Goal: Task Accomplishment & Management: Complete application form

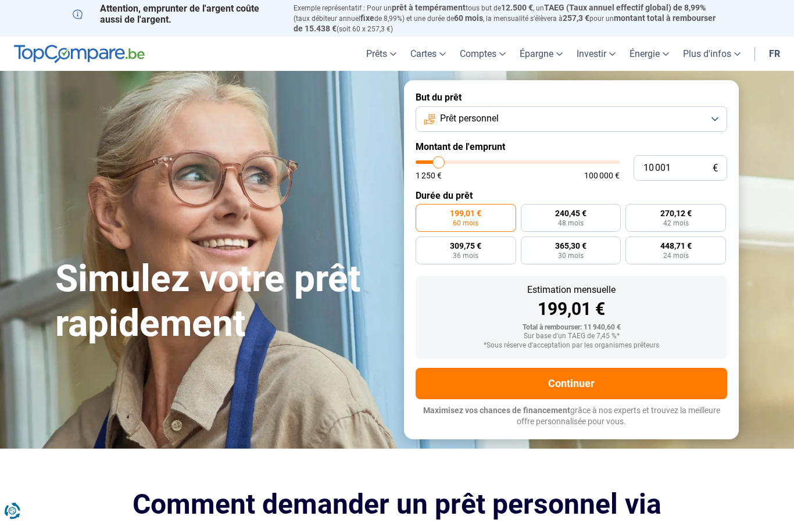
click at [586, 383] on button "Continuer" at bounding box center [570, 383] width 311 height 31
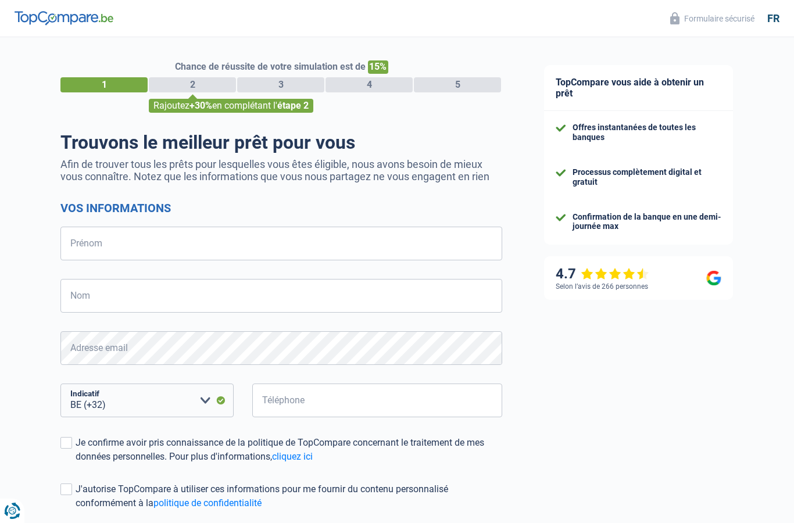
select select "32"
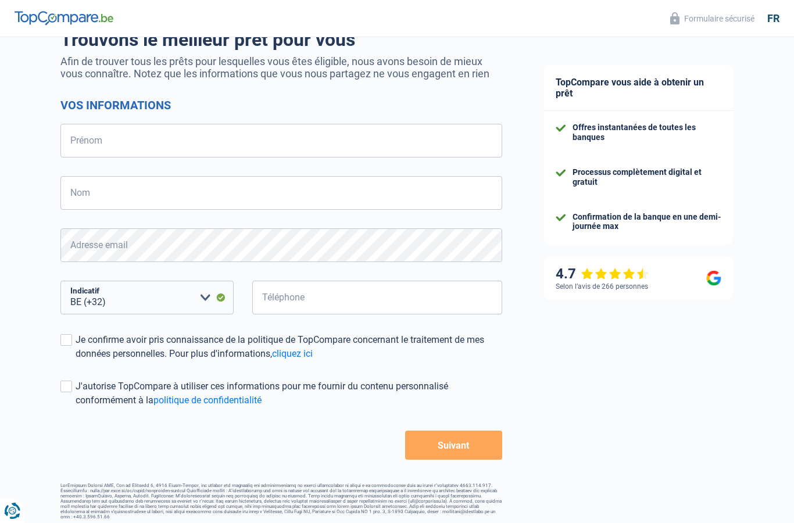
scroll to position [107, 0]
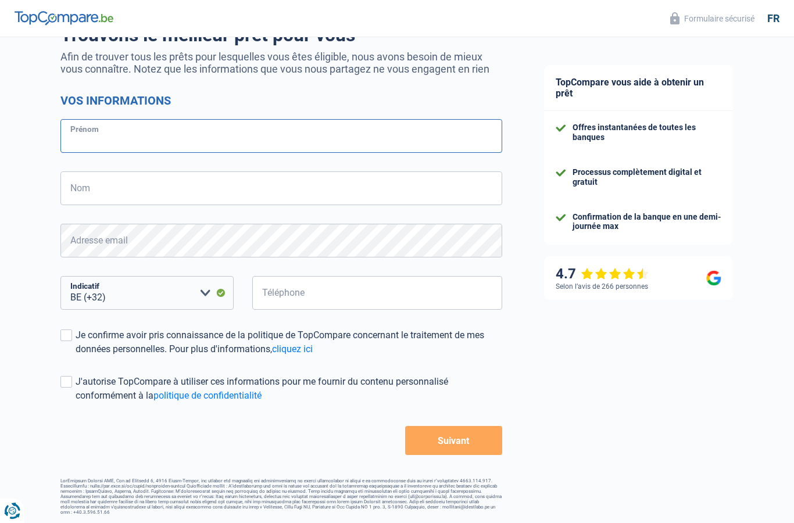
click at [115, 137] on input "Prénom" at bounding box center [281, 136] width 442 height 34
type input "[PERSON_NAME]"
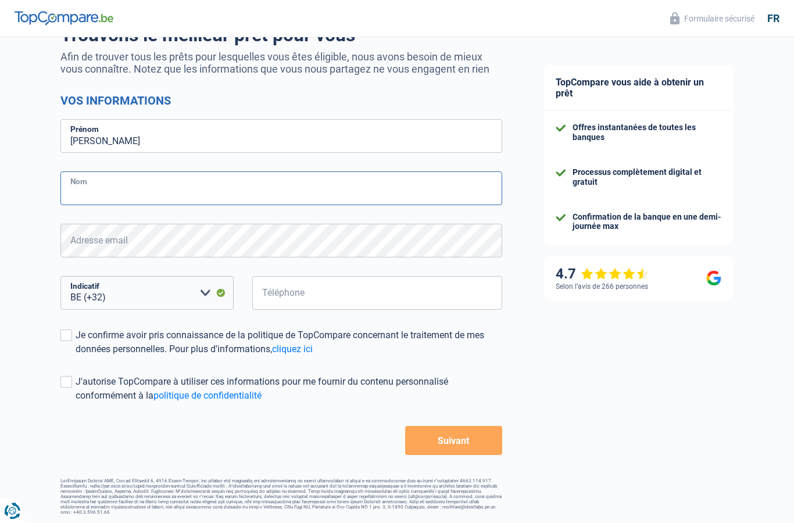
click at [108, 193] on input "Nom" at bounding box center [281, 188] width 442 height 34
type input "[PERSON_NAME]"
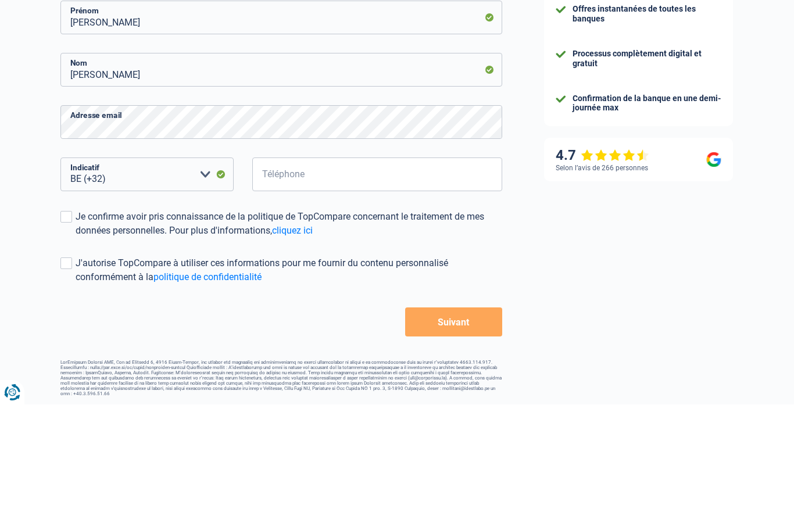
click at [67, 328] on label "Je confirme avoir pris connaissance de la politique de TopCompare concernant le…" at bounding box center [281, 342] width 442 height 28
click at [76, 356] on input "Je confirme avoir pris connaissance de la politique de TopCompare concernant le…" at bounding box center [76, 356] width 0 height 0
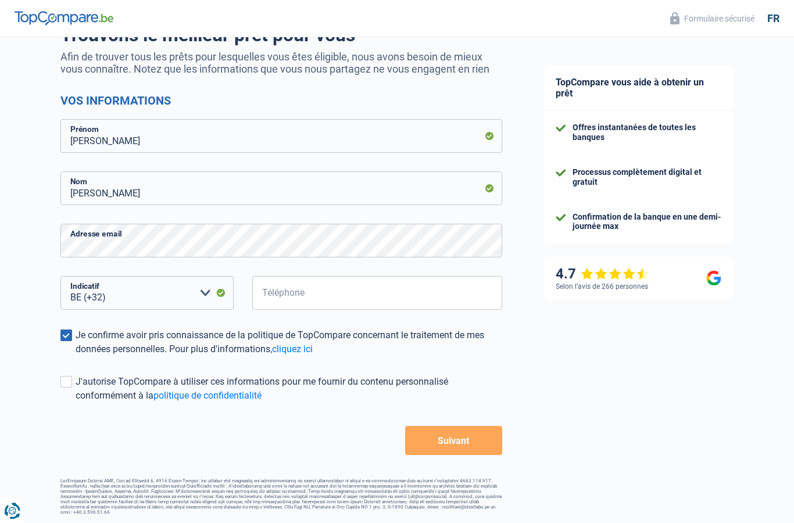
click at [81, 383] on div "J'autorise TopCompare à utiliser ces informations pour me fournir du contenu pe…" at bounding box center [289, 389] width 426 height 28
click at [76, 403] on input "J'autorise TopCompare à utiliser ces informations pour me fournir du contenu pe…" at bounding box center [76, 403] width 0 height 0
click at [461, 439] on button "Suivant" at bounding box center [453, 440] width 97 height 29
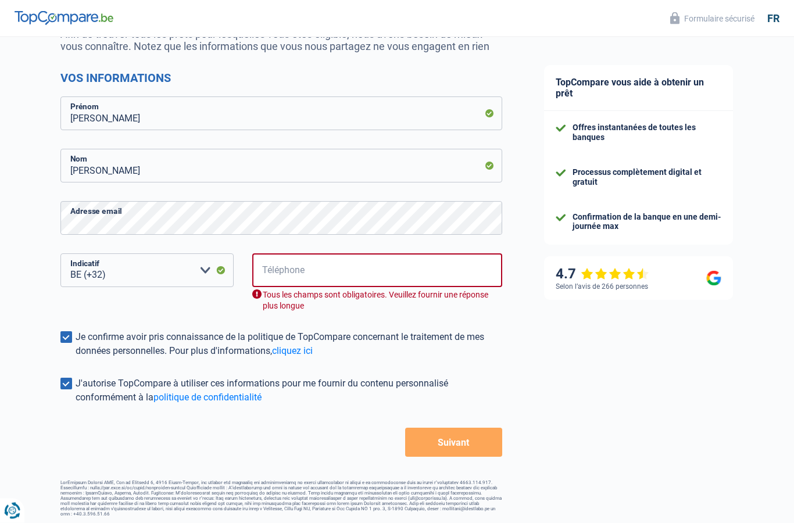
scroll to position [131, 0]
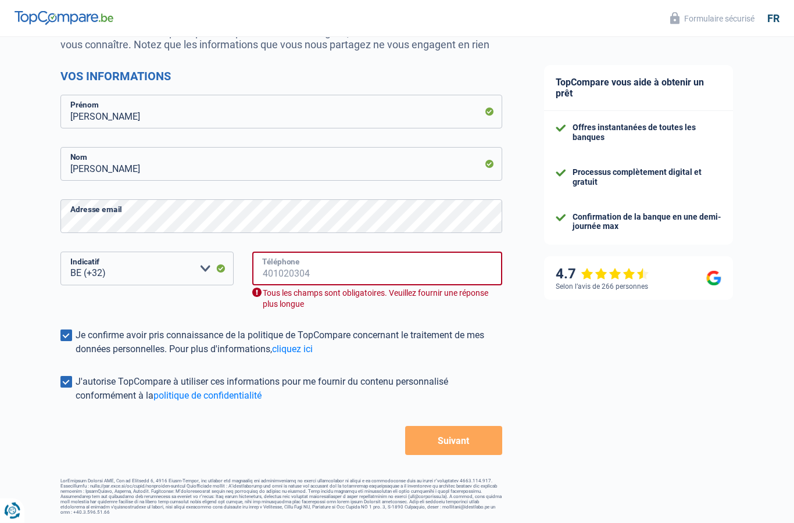
click at [310, 266] on input "Téléphone" at bounding box center [377, 269] width 250 height 34
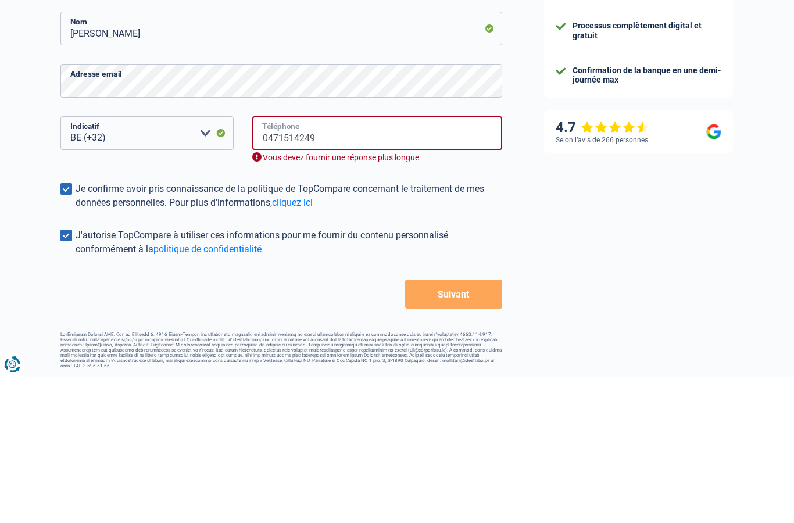
scroll to position [107, 0]
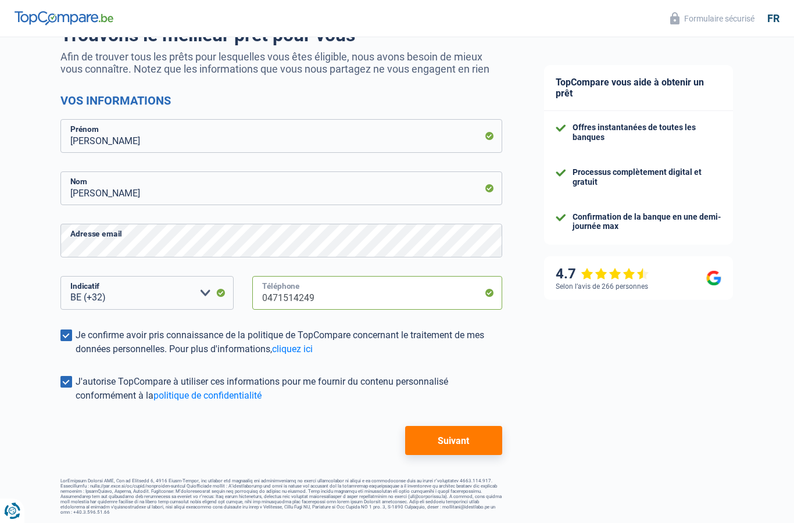
type input "0471514249"
click at [458, 440] on button "Suivant" at bounding box center [453, 440] width 97 height 29
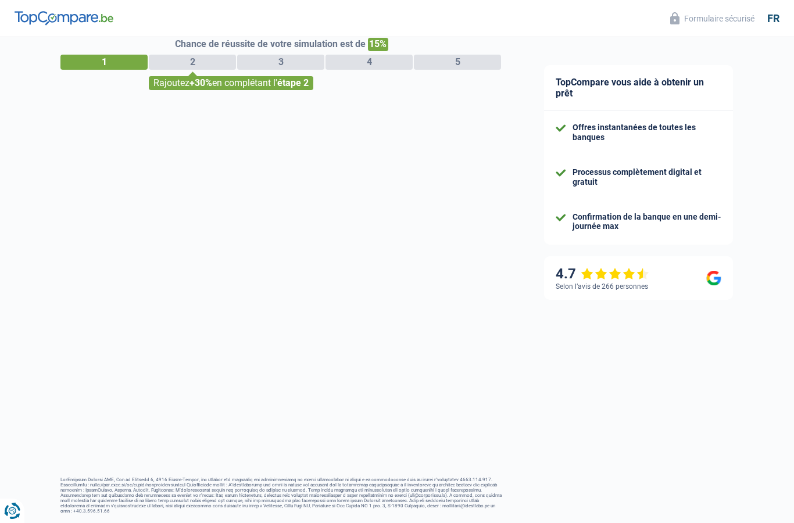
scroll to position [20, 0]
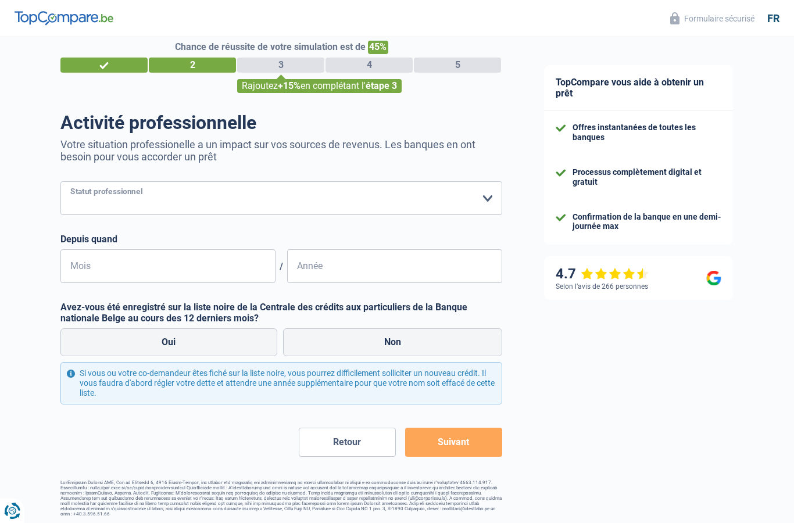
click at [138, 189] on select "Ouvrier Employé privé Employé public Invalide Indépendant Pensionné Chômeur Mut…" at bounding box center [281, 198] width 442 height 34
click at [492, 199] on select "Ouvrier Employé privé Employé public Invalide Indépendant Pensionné Chômeur Mut…" at bounding box center [281, 198] width 442 height 34
select select "retired"
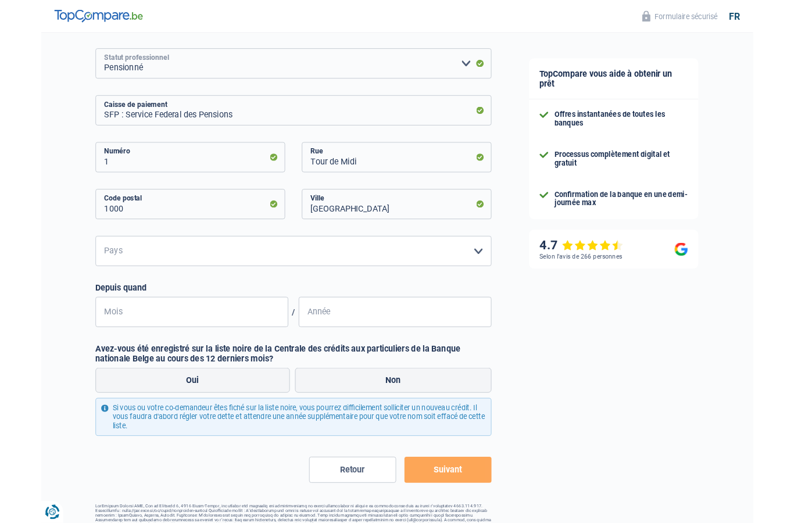
scroll to position [169, 0]
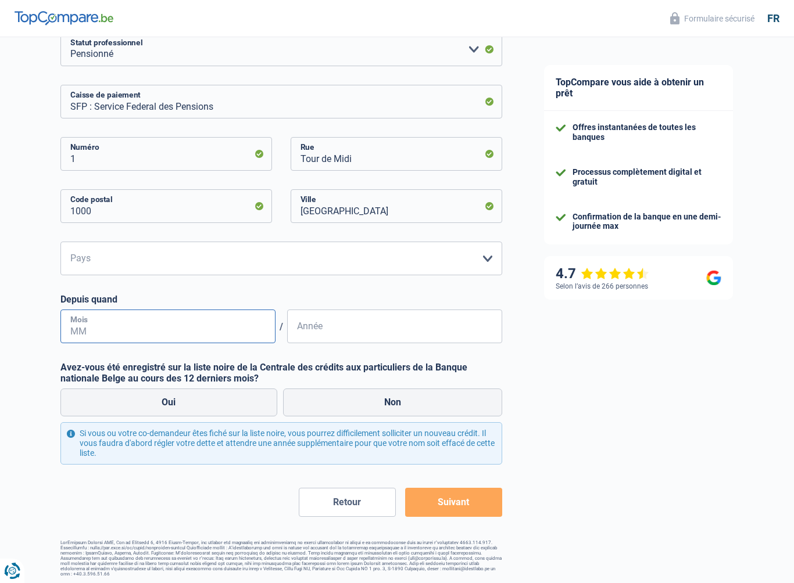
click at [126, 326] on input "Mois" at bounding box center [167, 327] width 215 height 34
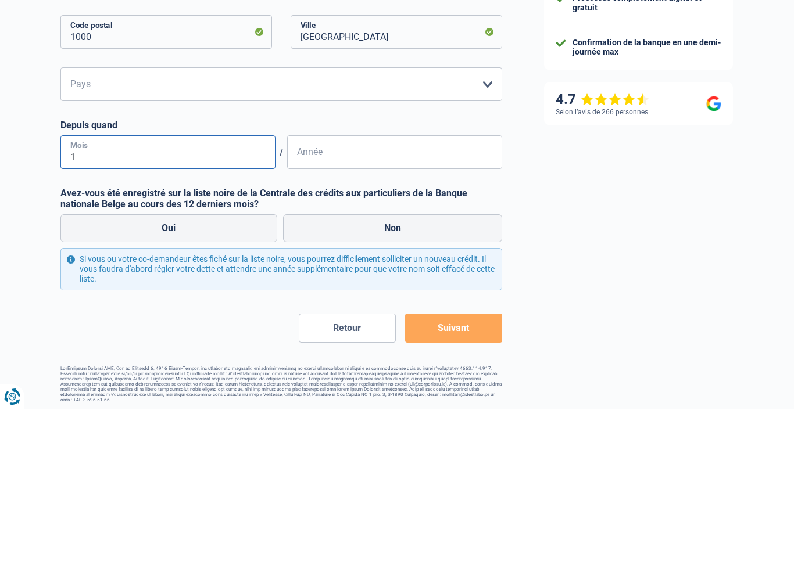
type input "10"
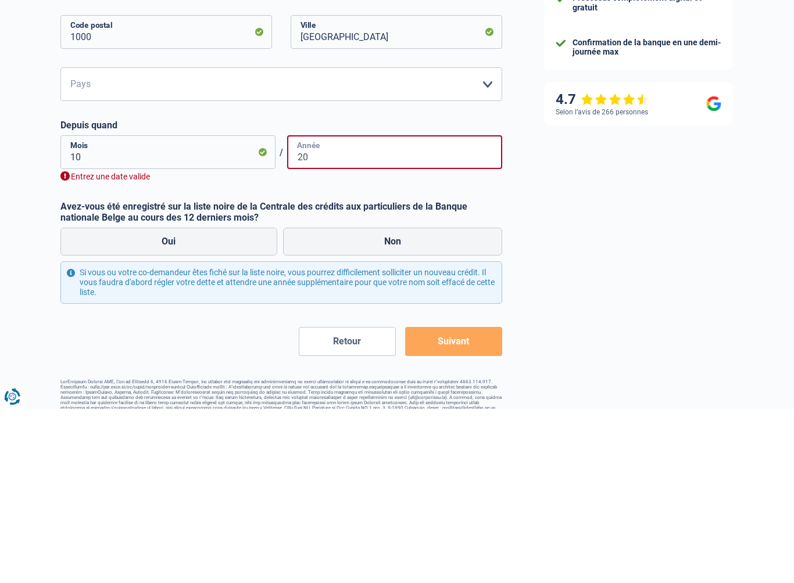
type input "2"
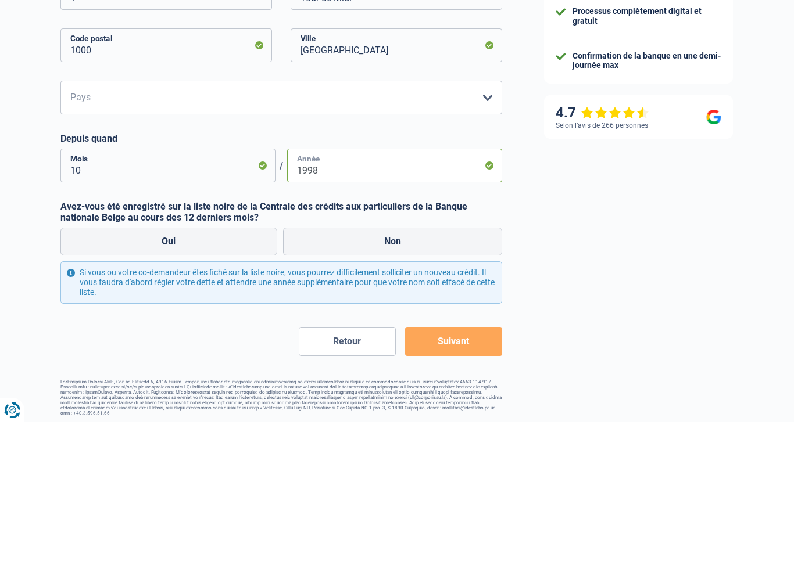
type input "1998"
click at [398, 389] on label "Non" at bounding box center [393, 403] width 220 height 28
click at [398, 389] on input "Non" at bounding box center [393, 403] width 220 height 28
radio input "true"
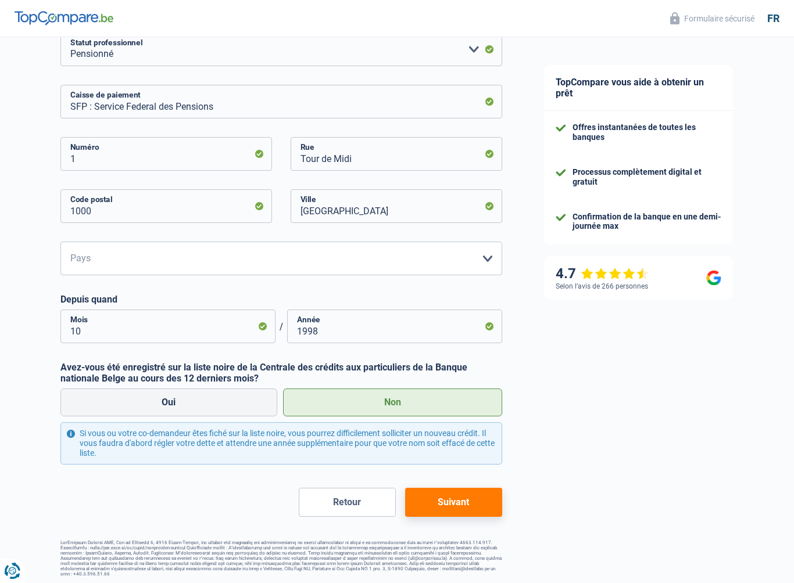
click at [454, 500] on button "Suivant" at bounding box center [453, 502] width 97 height 29
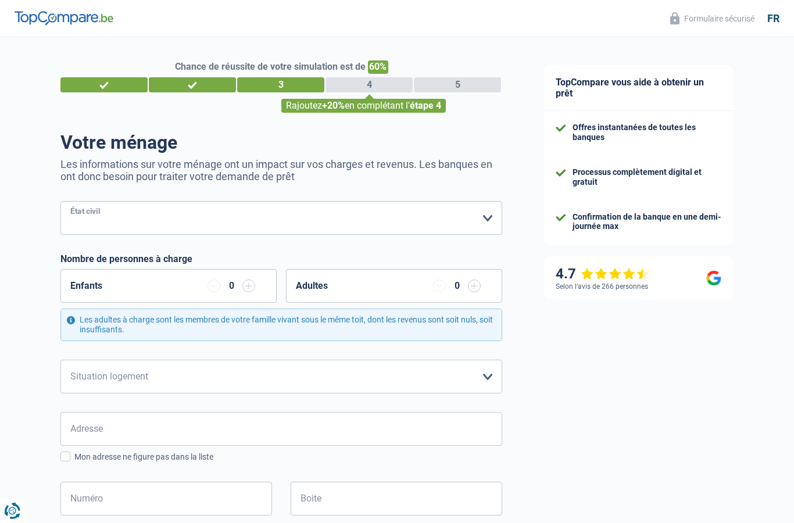
click at [486, 219] on select "[PERSON_NAME](e) Cohabitant(e) légal(e) Divorcé(e) Veuf(ve) Séparé (de fait) Ve…" at bounding box center [281, 218] width 442 height 34
select select "married"
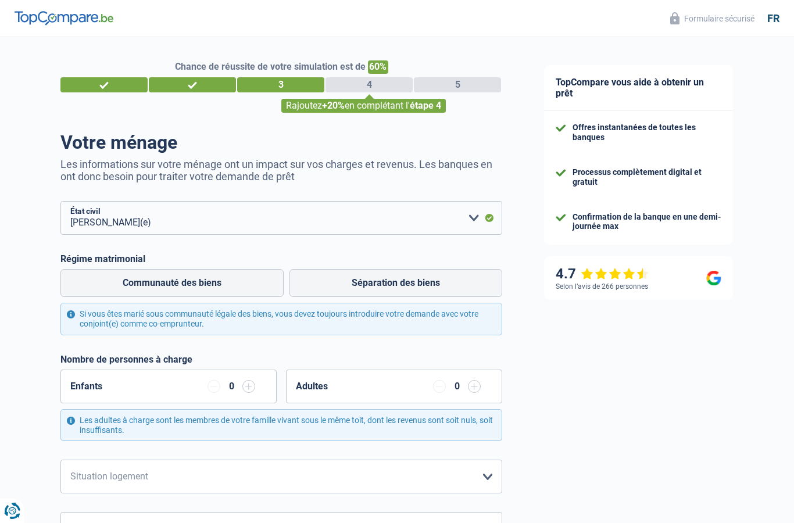
click at [244, 288] on label "Communauté des biens" at bounding box center [171, 283] width 223 height 28
click at [244, 288] on input "Communauté des biens" at bounding box center [171, 283] width 223 height 28
radio input "true"
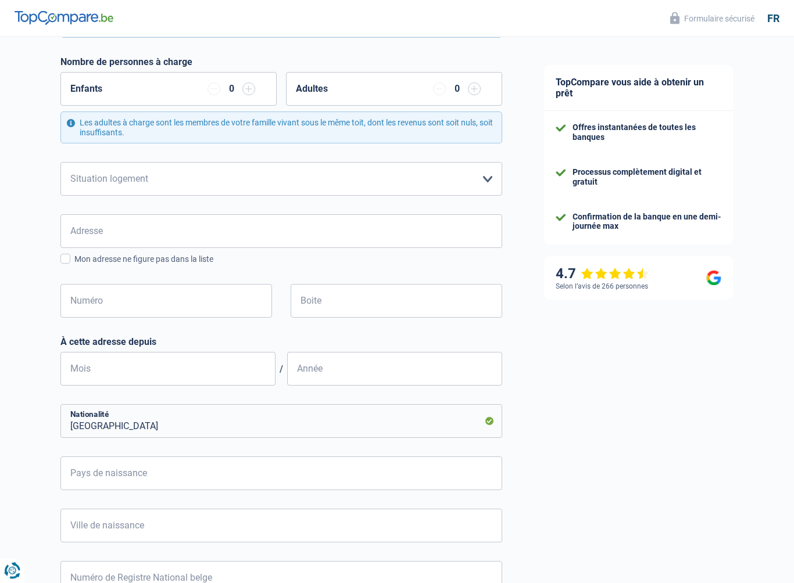
scroll to position [298, 0]
click at [490, 173] on select "Locataire Propriétaire avec prêt hypothécaire Propriétaire sans prêt hypothécai…" at bounding box center [281, 179] width 442 height 34
select select "liveWithParents"
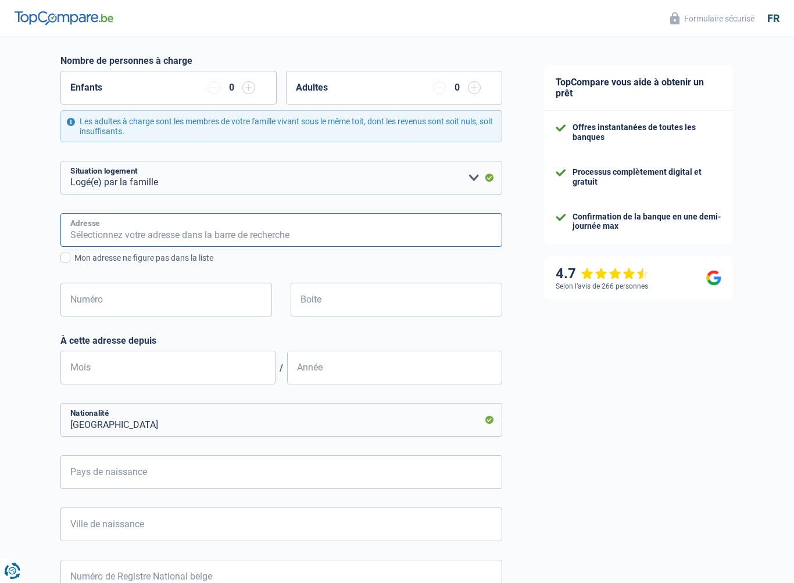
click at [125, 231] on input "Adresse" at bounding box center [281, 230] width 442 height 34
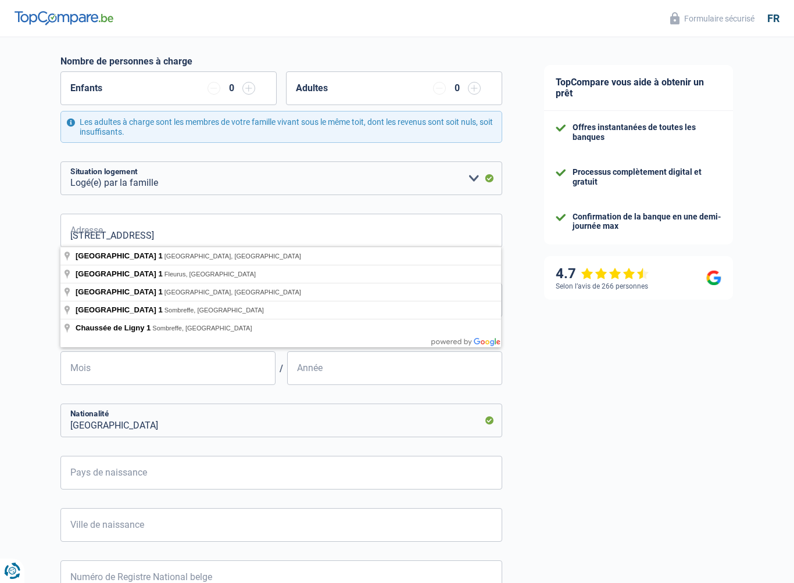
type input "[GEOGRAPHIC_DATA], 6221, Fleurus, BE"
type input "1"
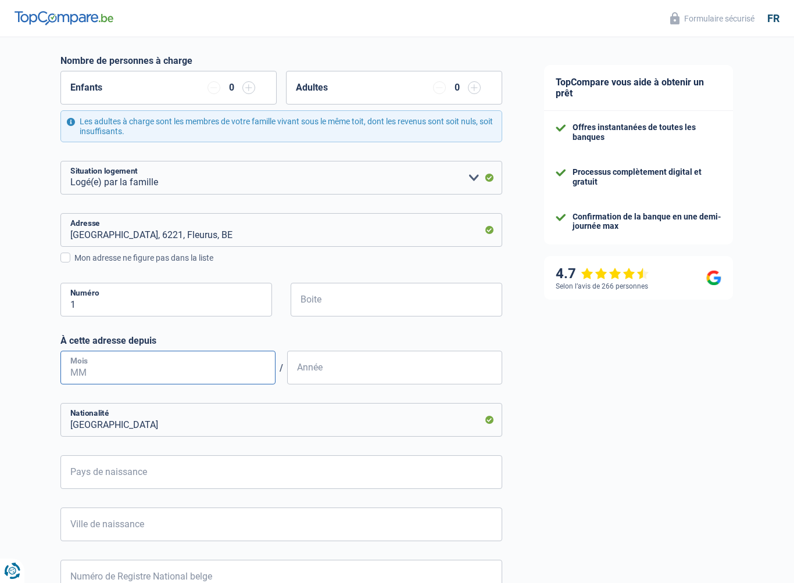
click at [112, 370] on input "Mois" at bounding box center [167, 368] width 215 height 34
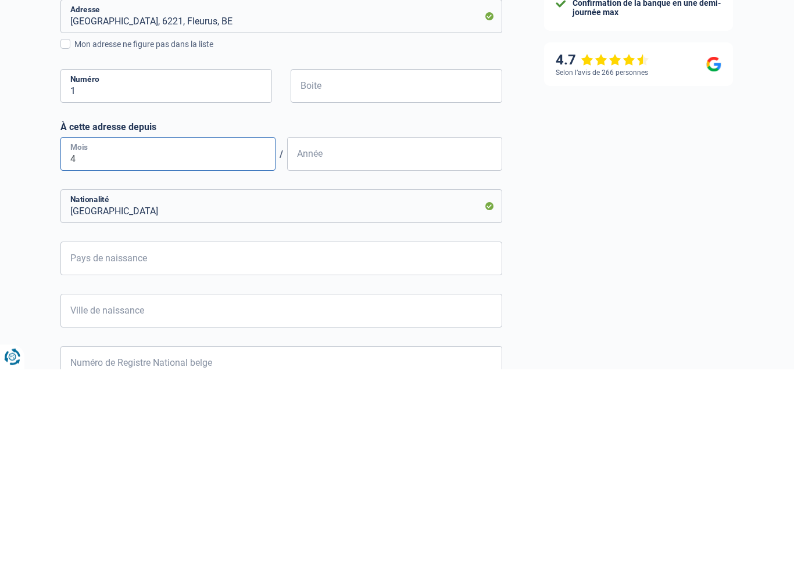
type input "4"
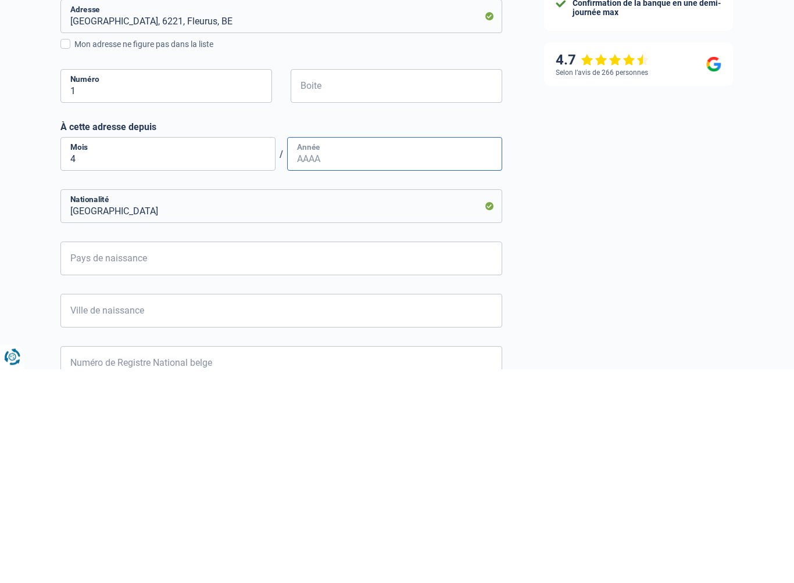
click at [341, 352] on input "Année" at bounding box center [394, 369] width 215 height 34
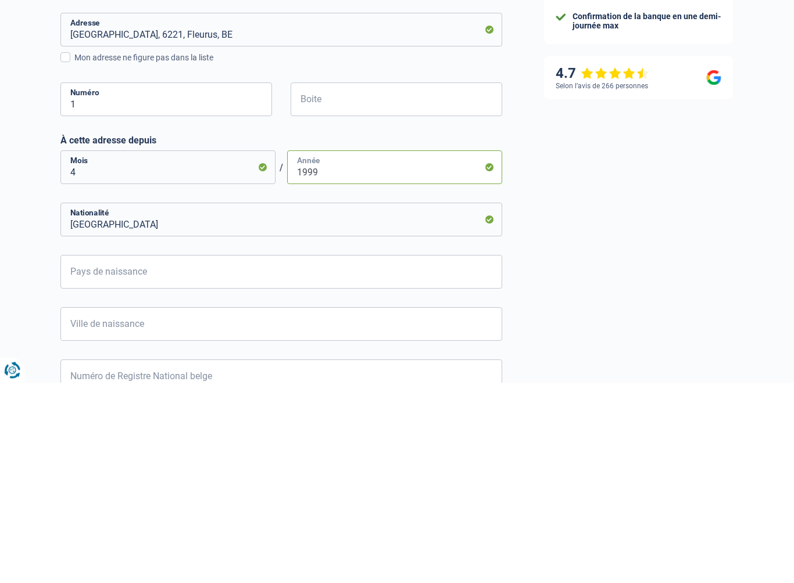
type input "1999"
click at [138, 456] on input "Pays de naissance" at bounding box center [281, 473] width 442 height 34
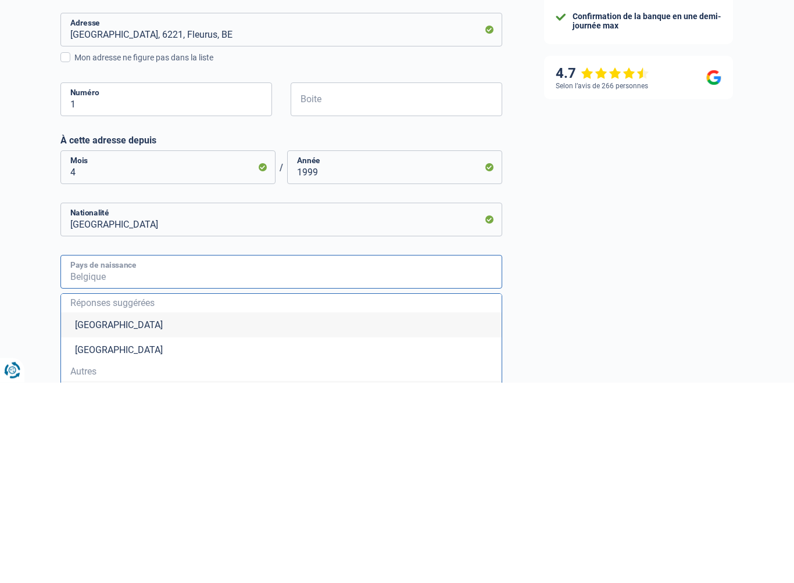
scroll to position [339, 0]
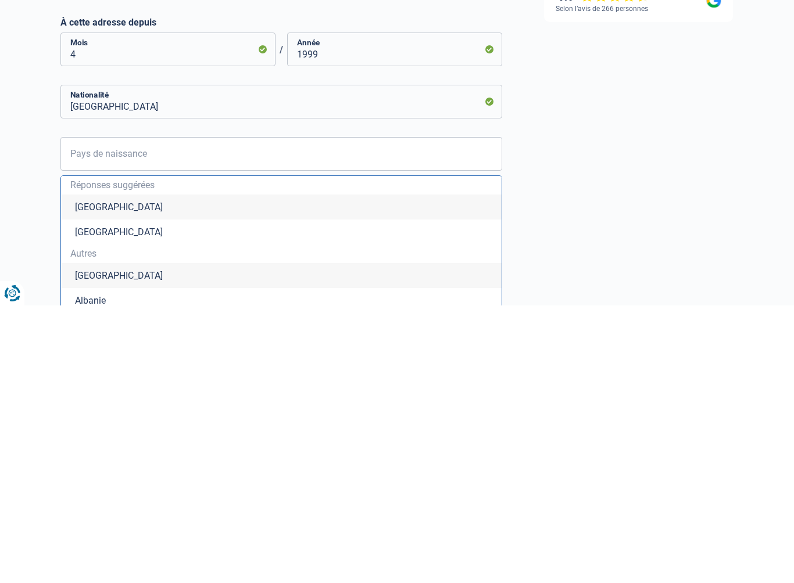
click at [153, 472] on li "[GEOGRAPHIC_DATA]" at bounding box center [281, 484] width 440 height 25
type input "[GEOGRAPHIC_DATA]"
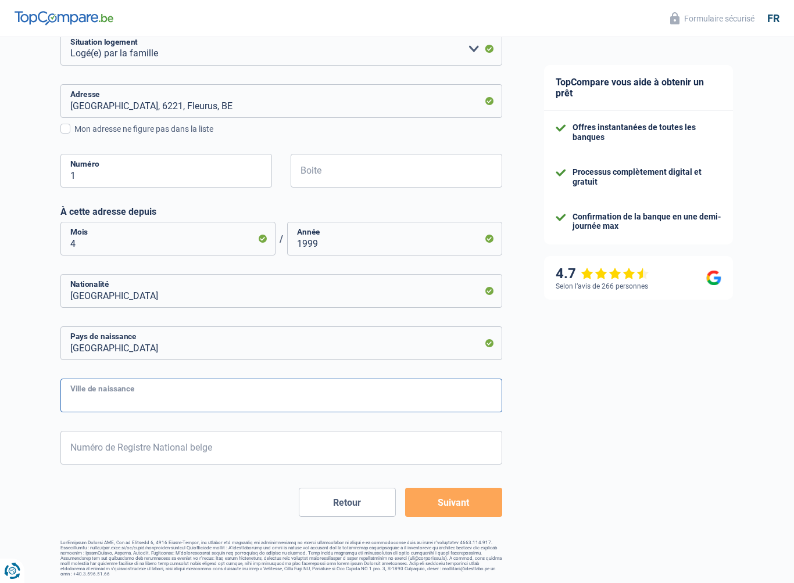
click at [134, 392] on input "Ville de naissance" at bounding box center [281, 396] width 442 height 34
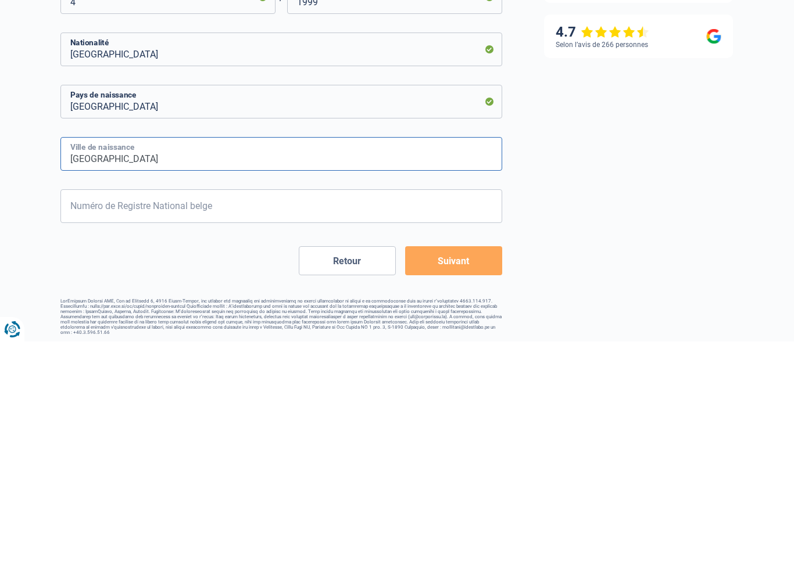
type input "[GEOGRAPHIC_DATA]"
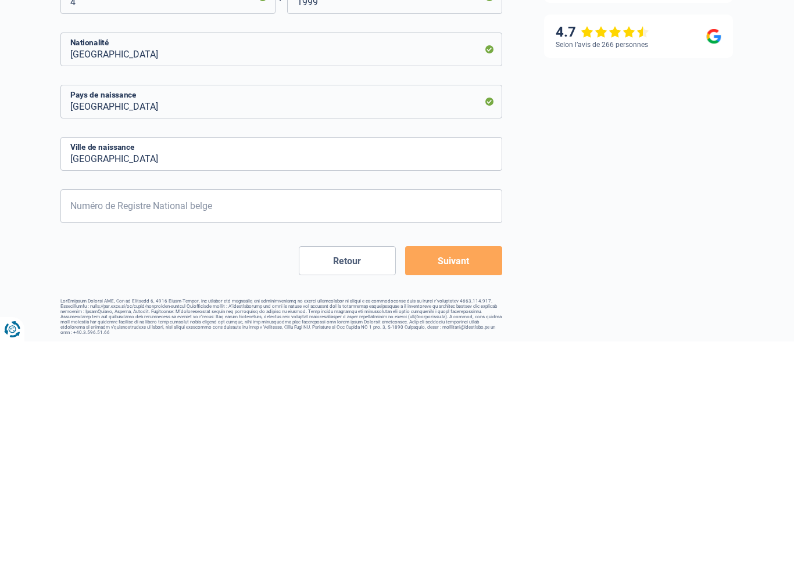
click at [467, 488] on button "Suivant" at bounding box center [453, 502] width 97 height 29
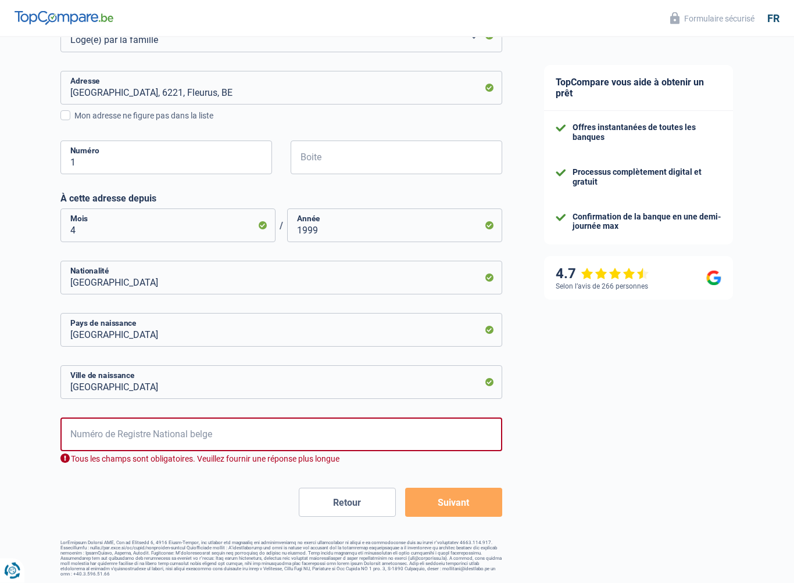
scroll to position [441, 0]
click at [597, 406] on div "TopCompare vous aide à obtenir un prêt Offres instantanées de toutes les banque…" at bounding box center [658, 91] width 271 height 990
click at [113, 441] on input "Numéro de Registre National belge" at bounding box center [281, 435] width 442 height 34
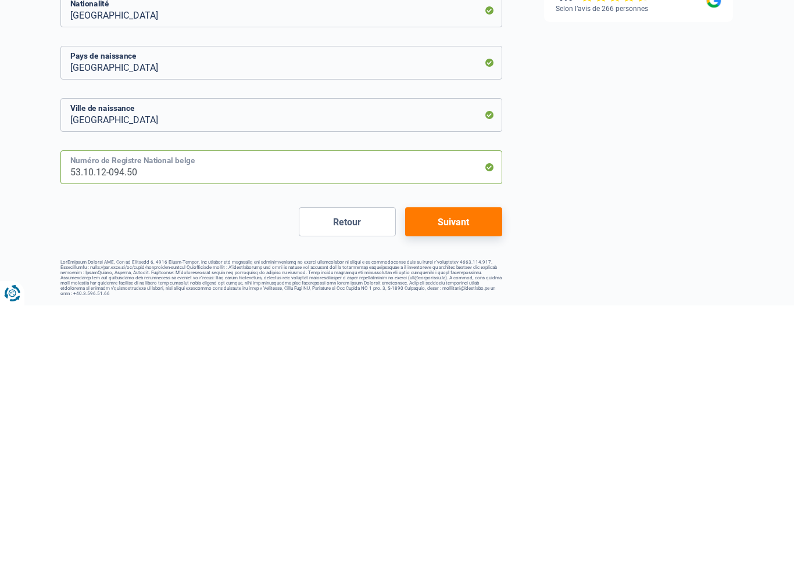
scroll to position [428, 0]
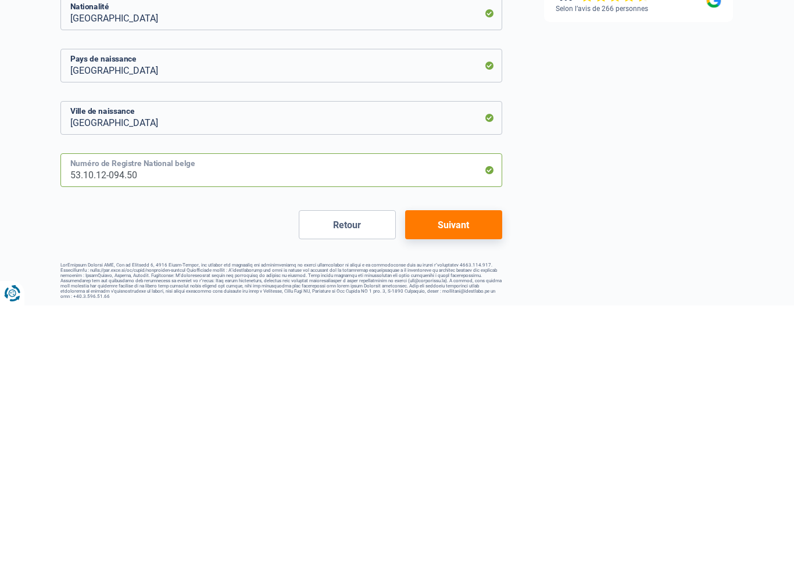
type input "53.10.12-094.50"
click at [469, 488] on button "Suivant" at bounding box center [453, 502] width 97 height 29
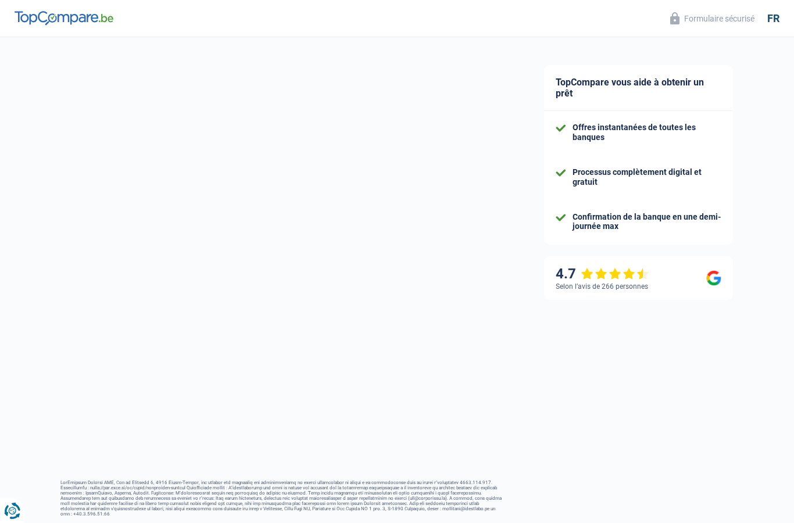
scroll to position [137, 0]
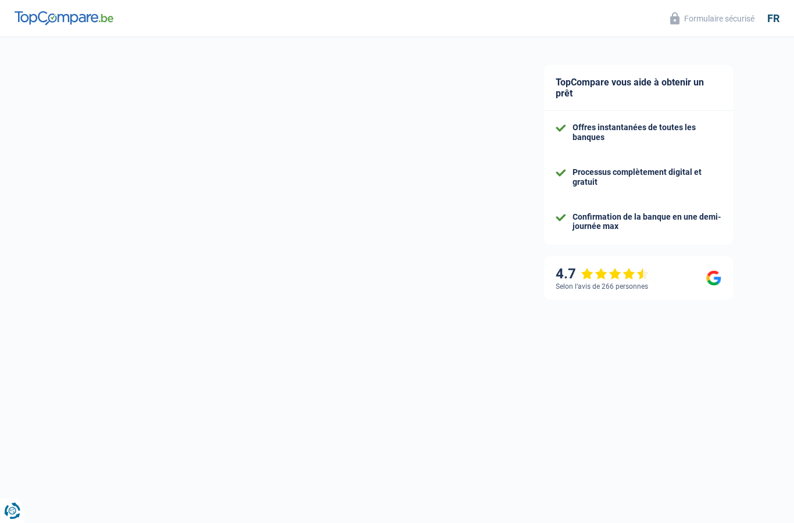
select select "pension"
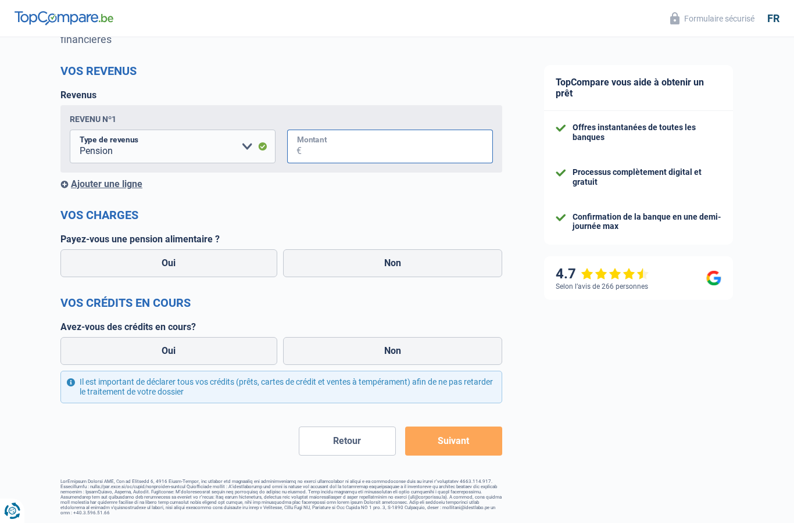
click at [328, 157] on input "Montant" at bounding box center [397, 147] width 191 height 34
type input "1.640"
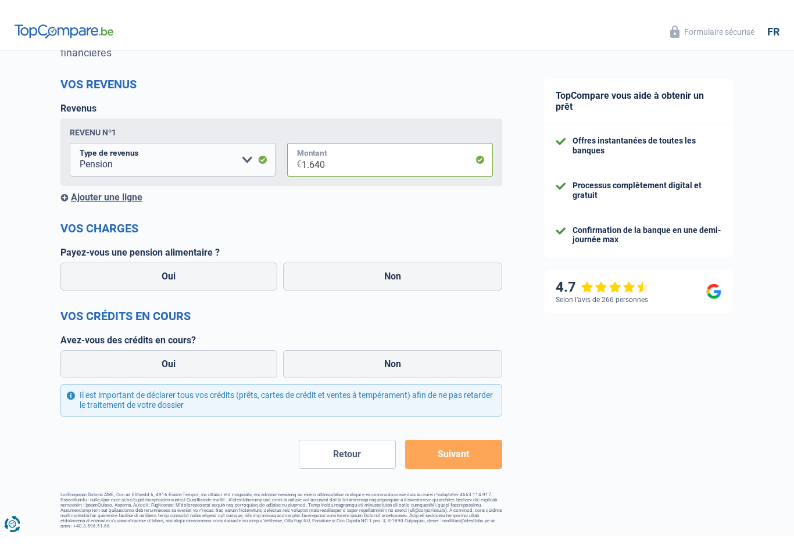
scroll to position [111, 0]
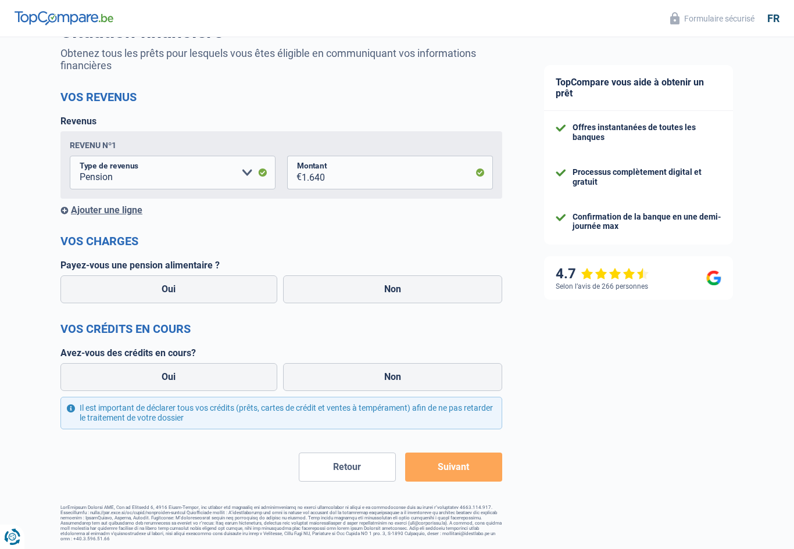
click at [408, 281] on label "Non" at bounding box center [393, 289] width 220 height 28
click at [408, 281] on input "Non" at bounding box center [393, 289] width 220 height 28
radio input "true"
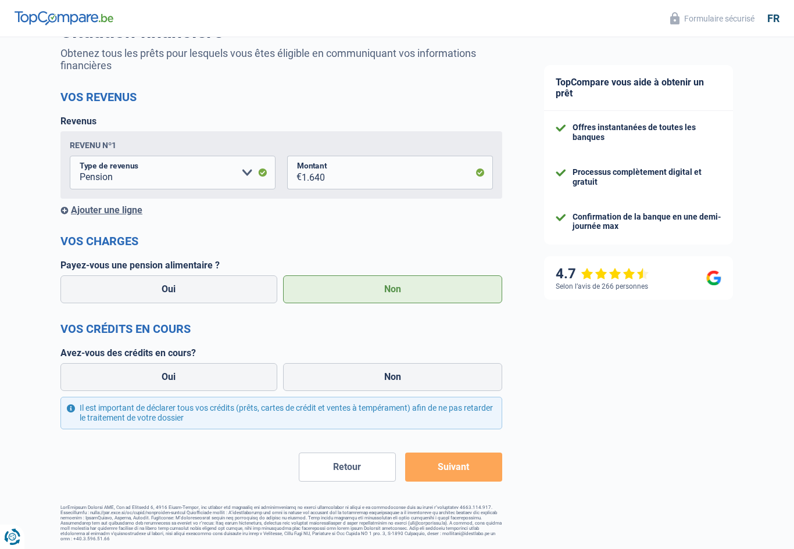
click at [396, 377] on label "Non" at bounding box center [393, 377] width 220 height 28
click at [396, 377] on input "Non" at bounding box center [393, 377] width 220 height 28
radio input "true"
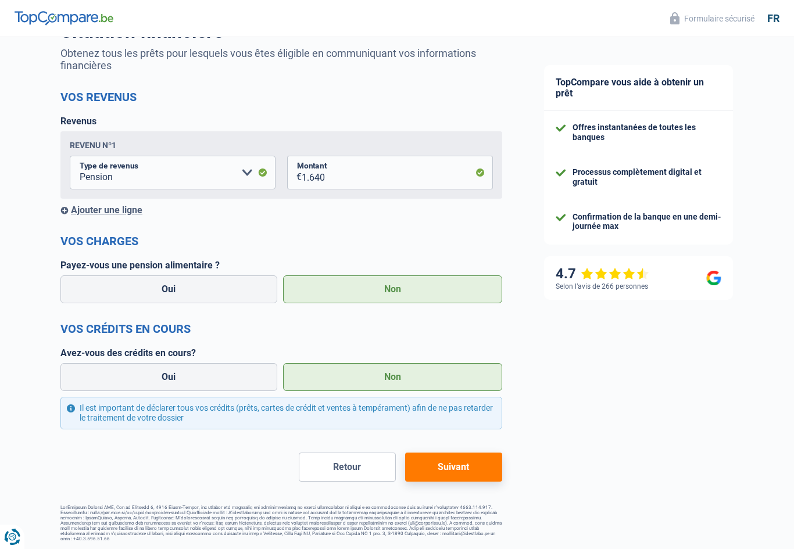
click at [455, 469] on button "Suivant" at bounding box center [453, 467] width 97 height 29
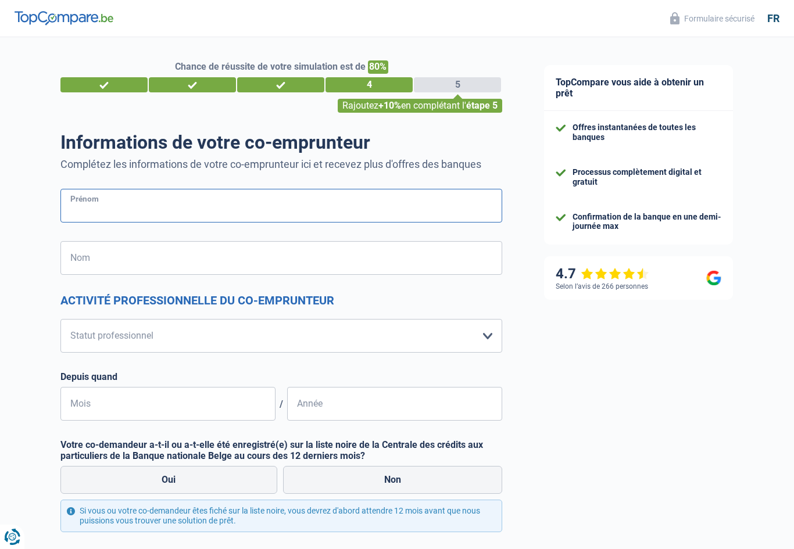
click at [102, 207] on input "Prénom" at bounding box center [281, 206] width 442 height 34
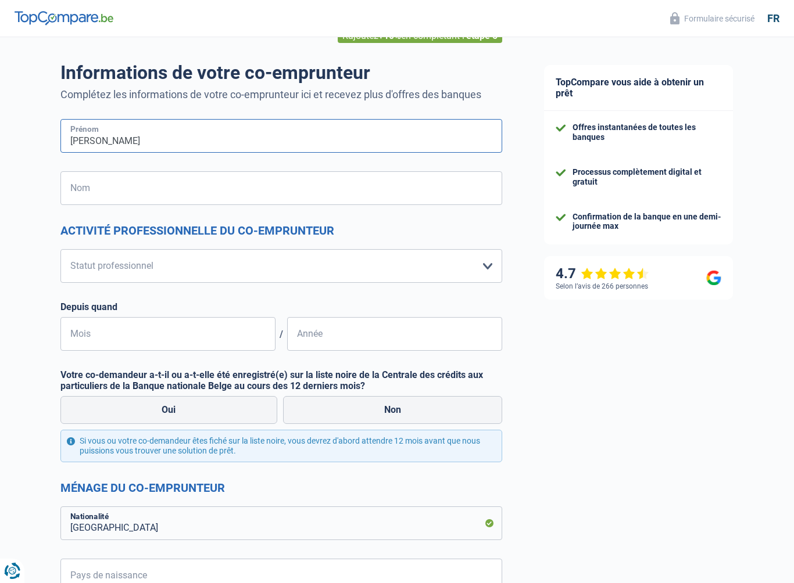
type input "[PERSON_NAME]"
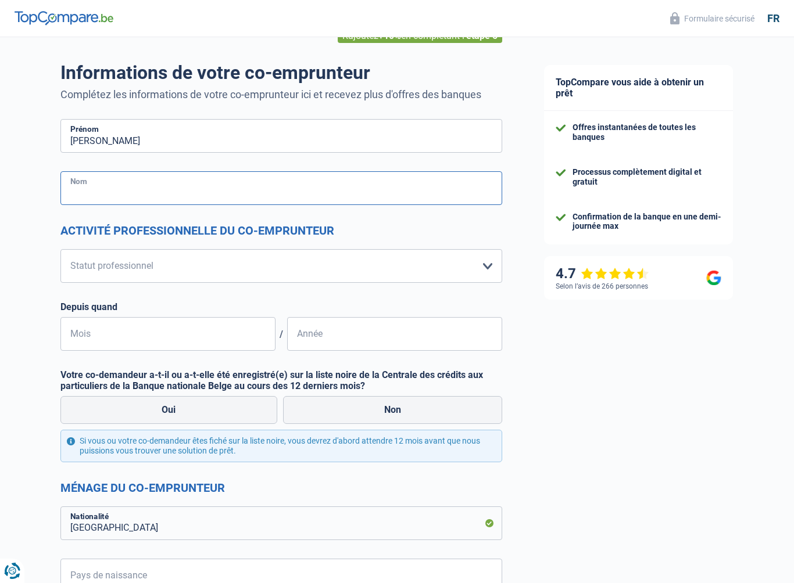
click at [113, 193] on input "Nom" at bounding box center [281, 188] width 442 height 34
type input "[PERSON_NAME]"
click at [490, 264] on select "Ouvrier Employé privé Employé public Invalide Indépendant Pensionné Chômeur Mut…" at bounding box center [281, 267] width 442 height 34
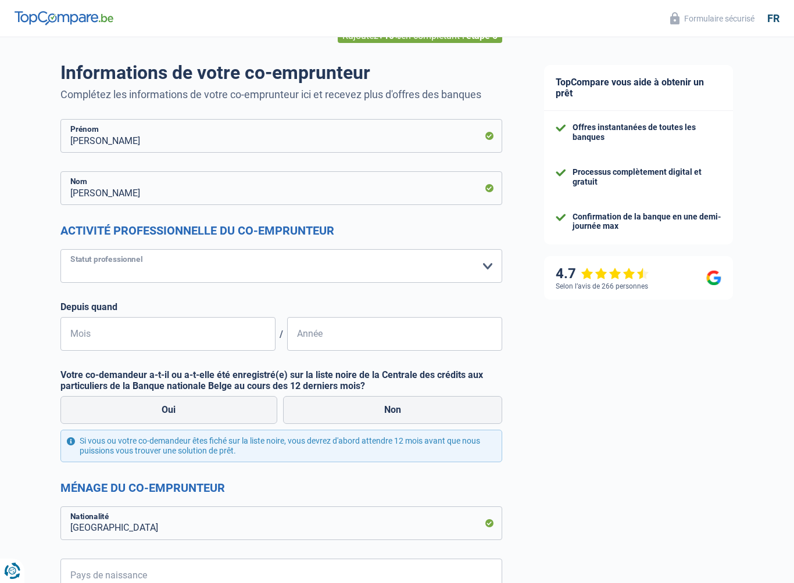
select select "retired"
select select "pension"
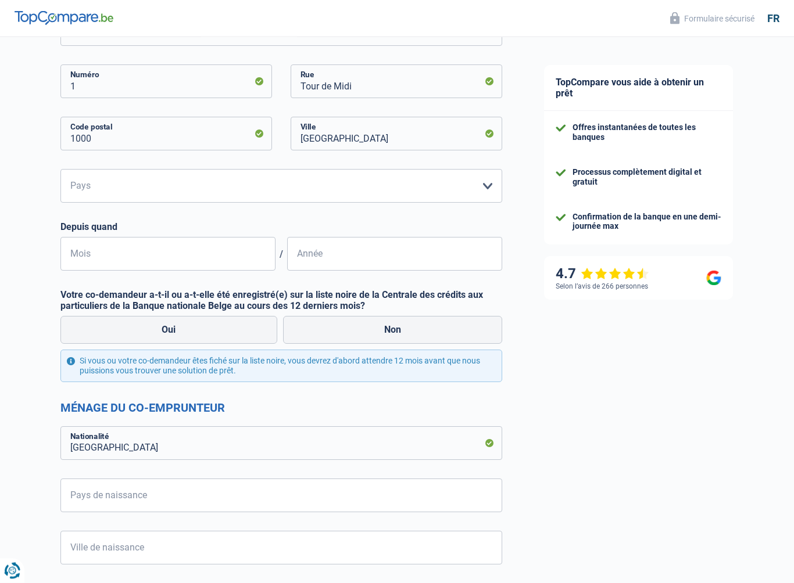
scroll to position [359, 0]
click at [125, 265] on input "Mois" at bounding box center [167, 254] width 215 height 34
type input "7"
click at [357, 254] on input "Année" at bounding box center [394, 254] width 215 height 34
type input "1"
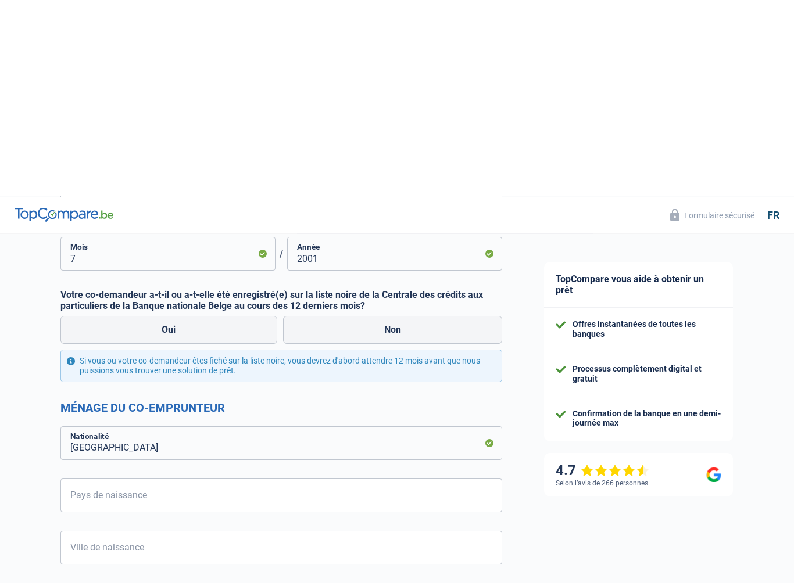
scroll to position [556, 0]
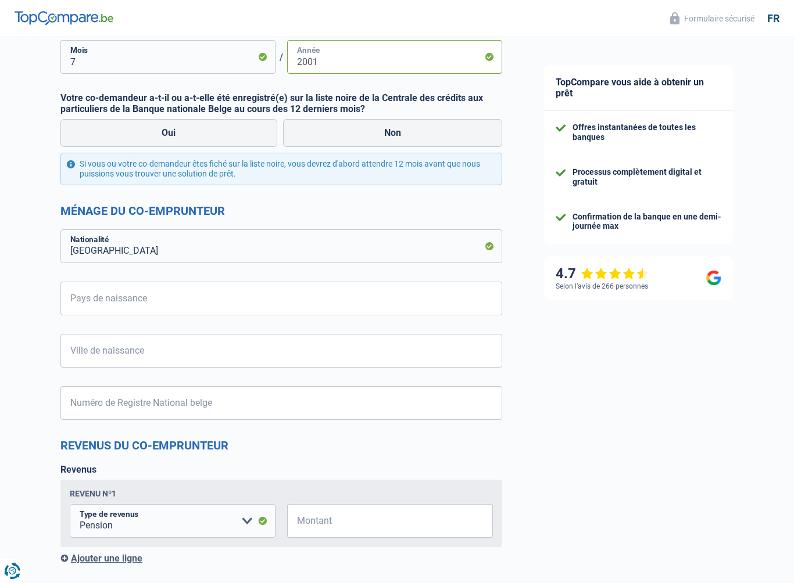
type input "2001"
click at [397, 136] on label "Non" at bounding box center [393, 133] width 220 height 28
click at [397, 136] on input "Non" at bounding box center [393, 133] width 220 height 28
radio input "true"
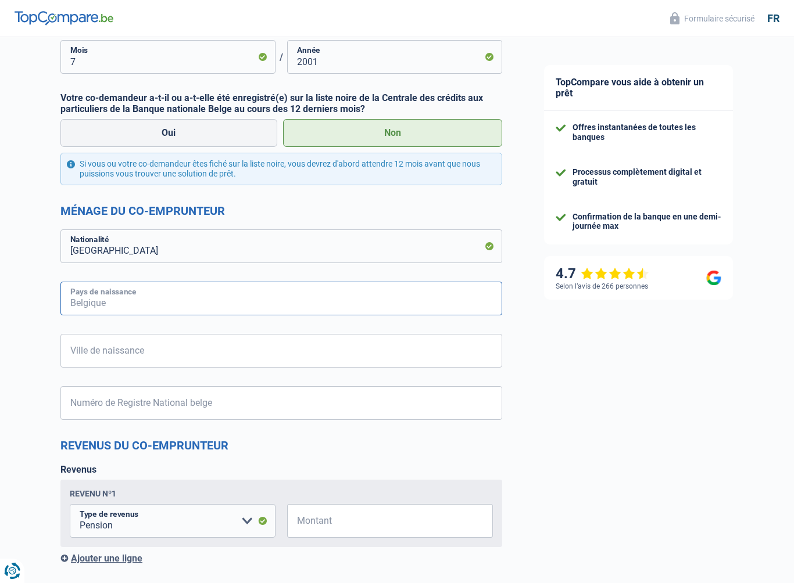
click at [108, 294] on input "Pays de naissance" at bounding box center [281, 299] width 442 height 34
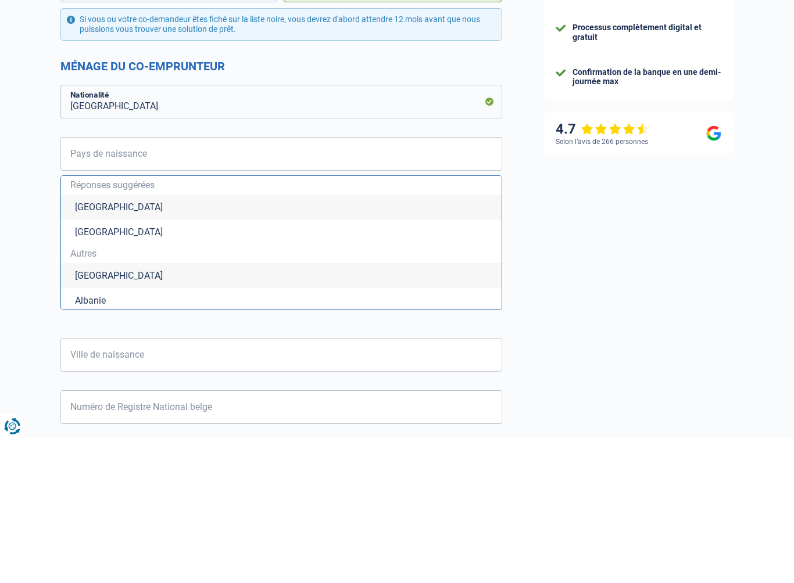
click at [102, 339] on li "[GEOGRAPHIC_DATA]" at bounding box center [281, 351] width 440 height 25
type input "[GEOGRAPHIC_DATA]"
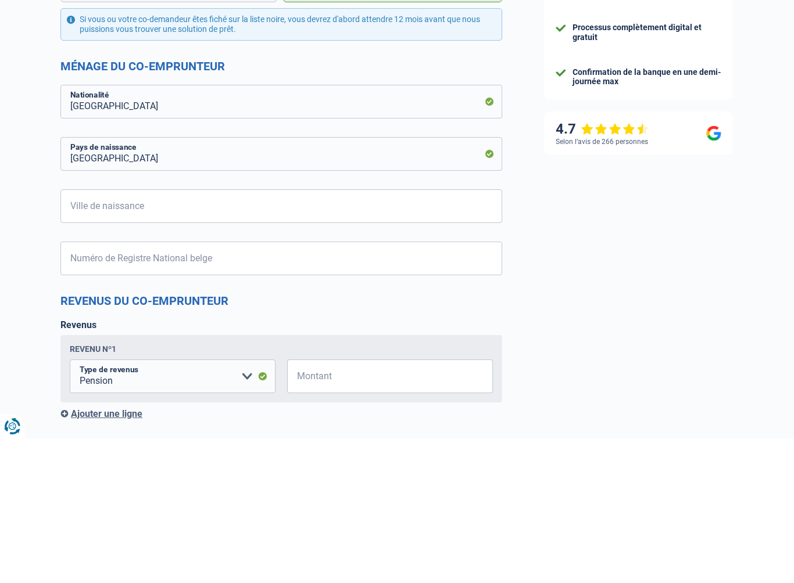
scroll to position [701, 0]
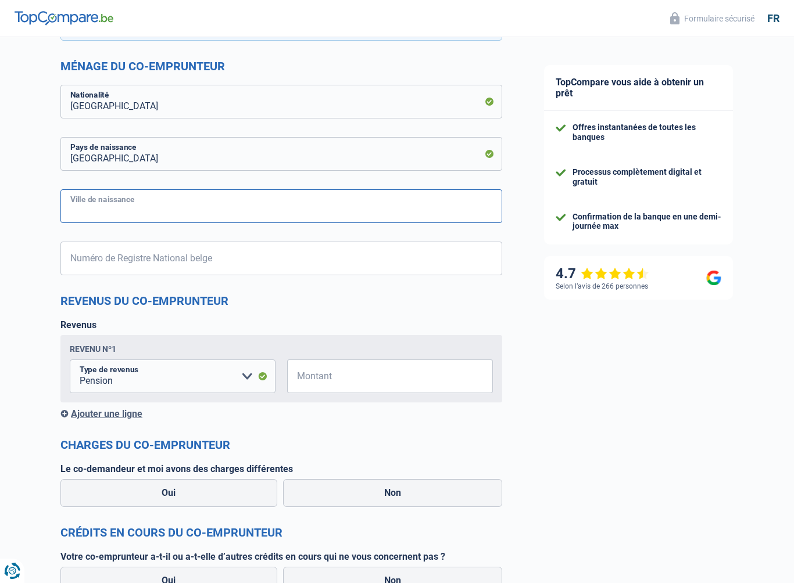
click at [132, 203] on input "Ville de naissance" at bounding box center [281, 206] width 442 height 34
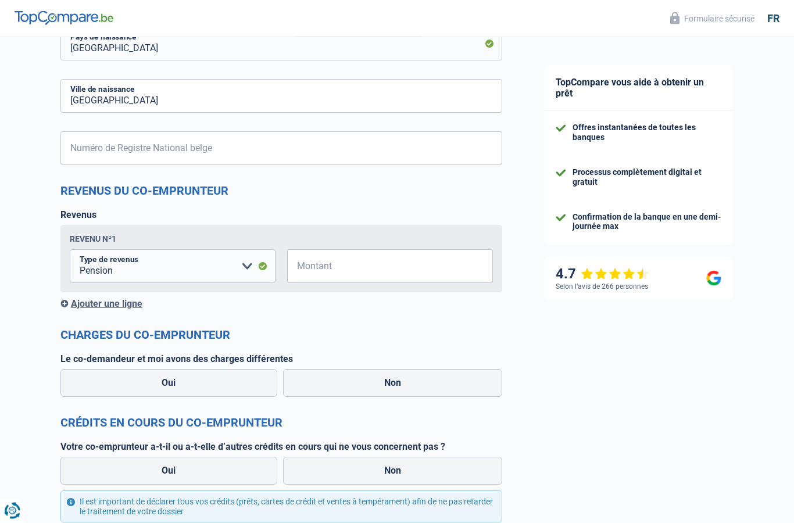
scroll to position [809, 0]
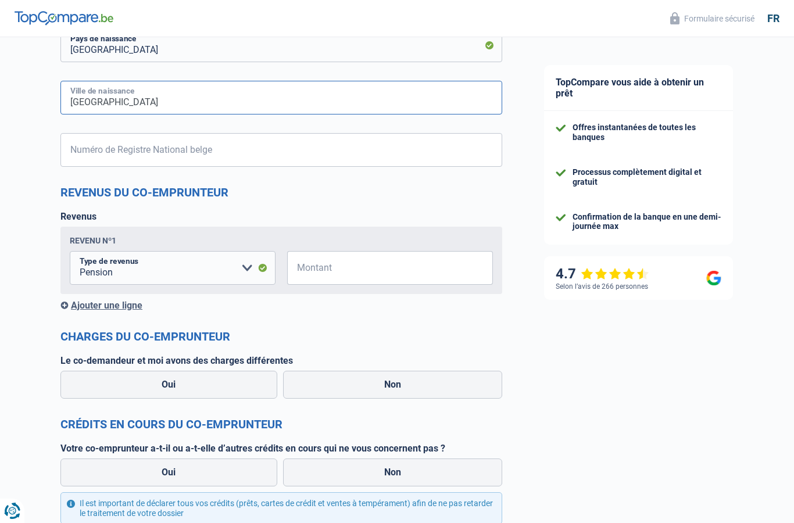
type input "[GEOGRAPHIC_DATA]"
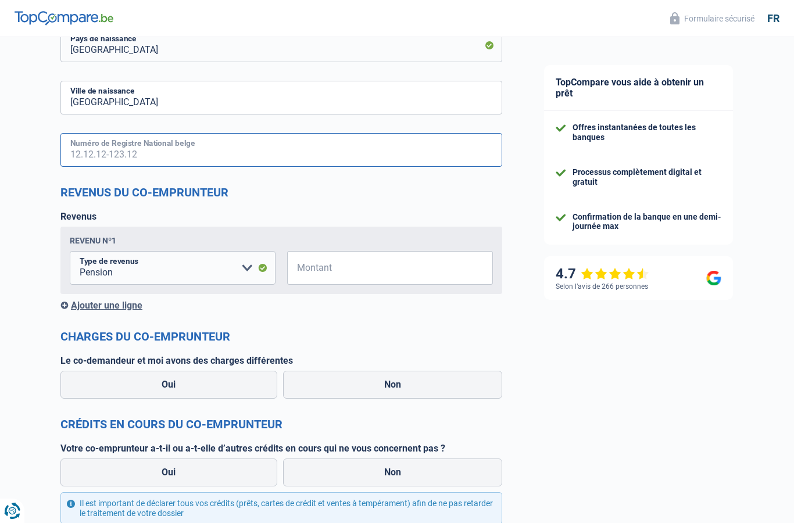
click at [113, 151] on input "Numéro de Registre National belge" at bounding box center [281, 150] width 442 height 34
